Goal: Task Accomplishment & Management: Manage account settings

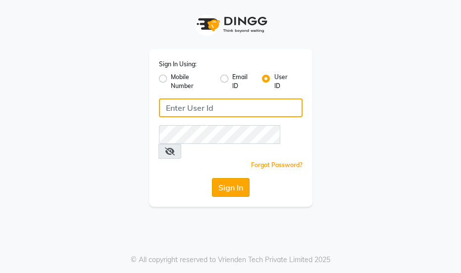
type input "essencebeauty"
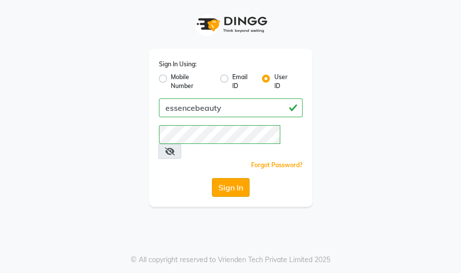
click at [232, 178] on button "Sign In" at bounding box center [231, 187] width 38 height 19
click at [232, 178] on div "Sign In" at bounding box center [230, 187] width 143 height 19
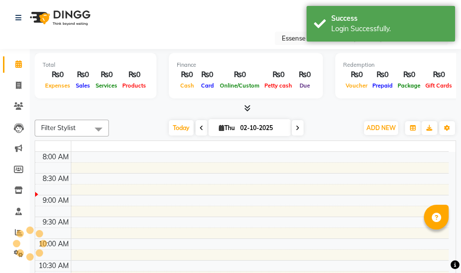
select select "en"
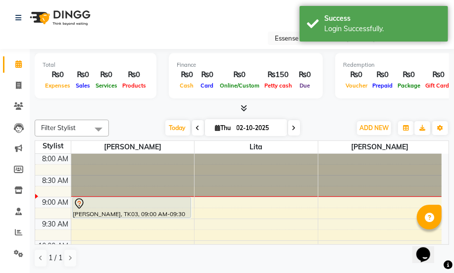
click at [79, 203] on icon at bounding box center [78, 203] width 3 height 4
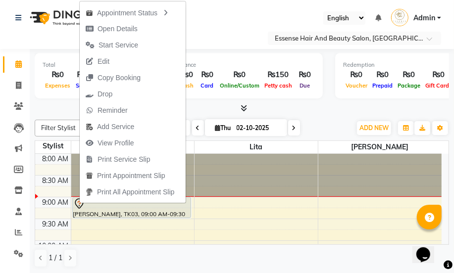
click at [217, 34] on div "Select Location × Essense Hair And Beauty Salon, [GEOGRAPHIC_DATA]" at bounding box center [227, 38] width 438 height 13
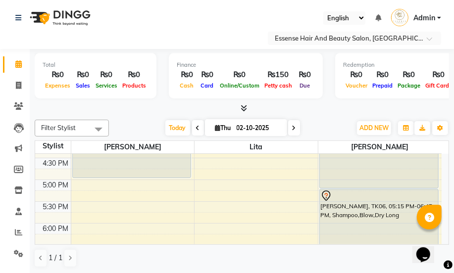
scroll to position [338, 0]
